Goal: Book appointment/travel/reservation

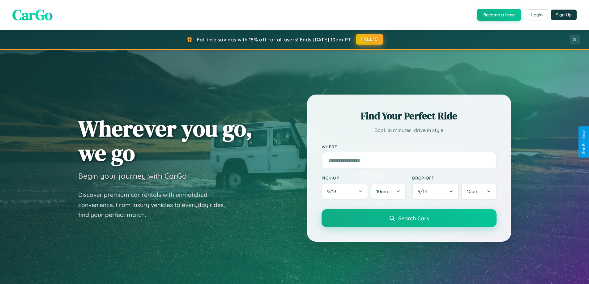
click at [370, 39] on button "FALL15" at bounding box center [369, 39] width 27 height 11
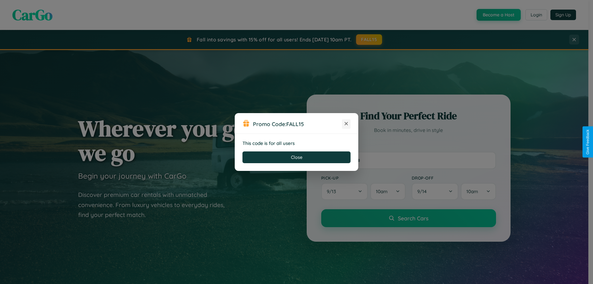
click at [346, 124] on icon at bounding box center [346, 123] width 6 height 6
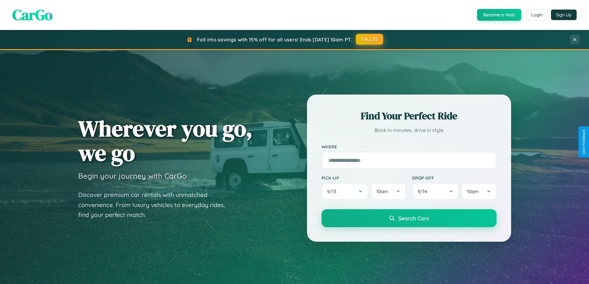
click at [370, 40] on button "FALL15" at bounding box center [369, 39] width 27 height 11
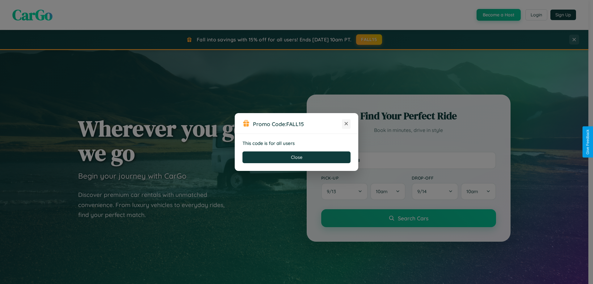
click at [346, 124] on icon at bounding box center [346, 123] width 6 height 6
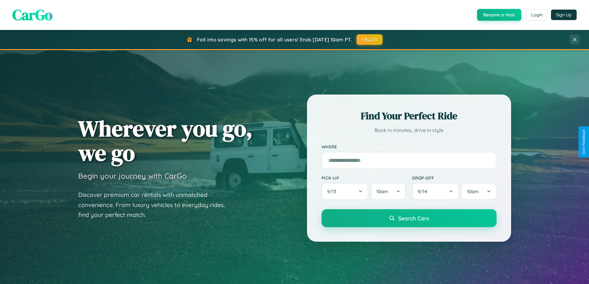
scroll to position [993, 0]
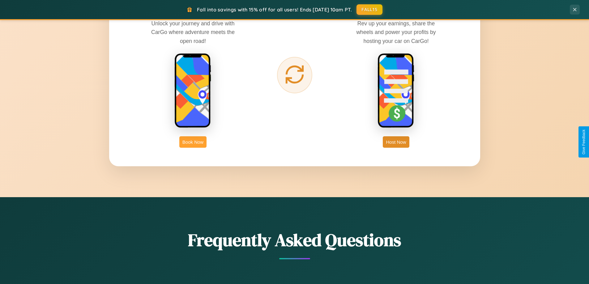
click at [193, 142] on button "Book Now" at bounding box center [192, 141] width 27 height 11
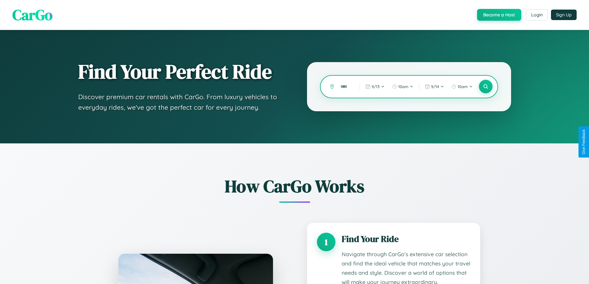
click at [345, 87] on input "text" at bounding box center [345, 86] width 16 height 11
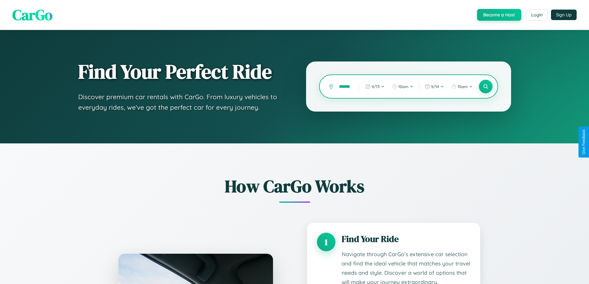
type input "**********"
